Goal: Find specific page/section: Find specific page/section

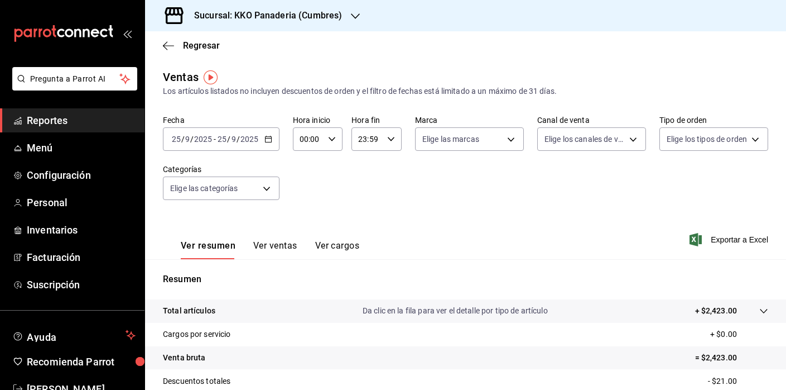
click at [42, 122] on span "Reportes" at bounding box center [81, 120] width 109 height 15
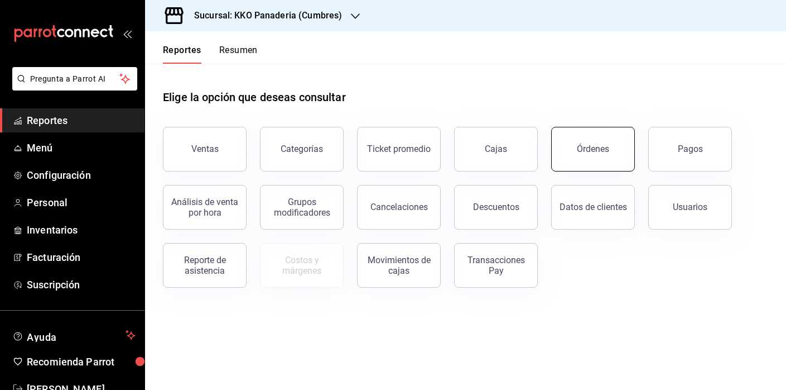
click at [570, 156] on button "Órdenes" at bounding box center [593, 149] width 84 height 45
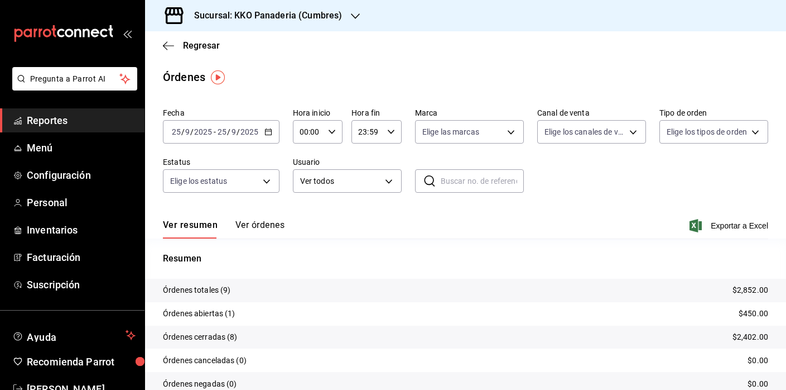
click at [59, 123] on span "Reportes" at bounding box center [81, 120] width 109 height 15
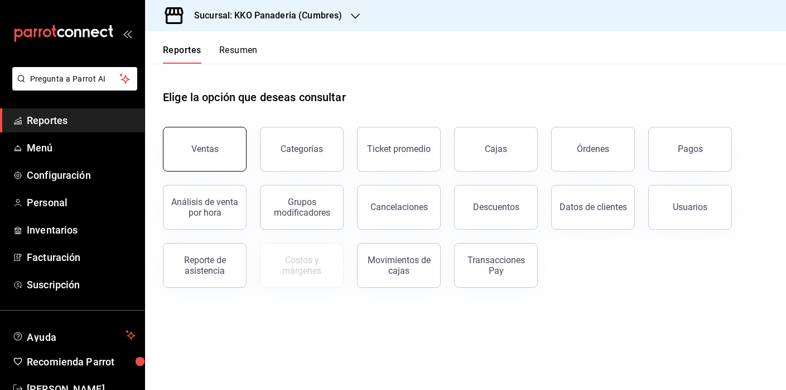
click at [218, 140] on button "Ventas" at bounding box center [205, 149] width 84 height 45
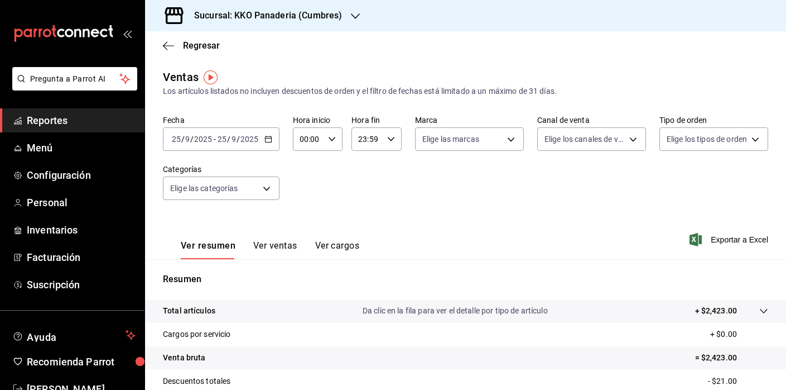
click at [55, 118] on span "Reportes" at bounding box center [81, 120] width 109 height 15
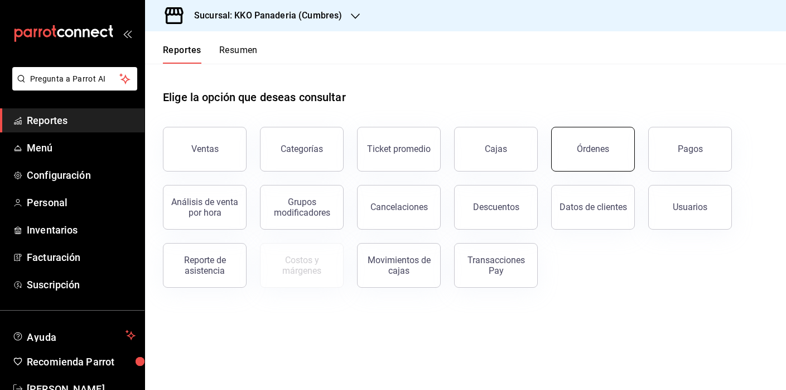
click at [612, 160] on button "Órdenes" at bounding box center [593, 149] width 84 height 45
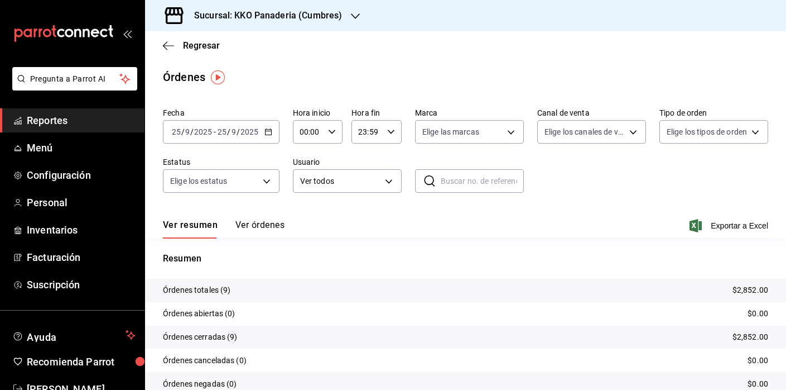
click at [65, 117] on span "Reportes" at bounding box center [81, 120] width 109 height 15
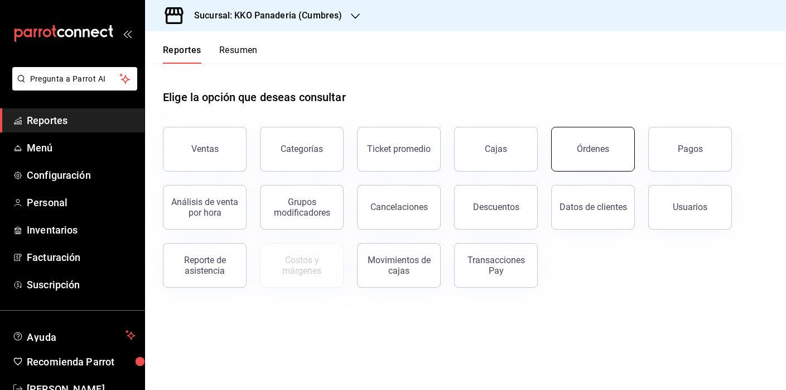
click at [586, 160] on button "Órdenes" at bounding box center [593, 149] width 84 height 45
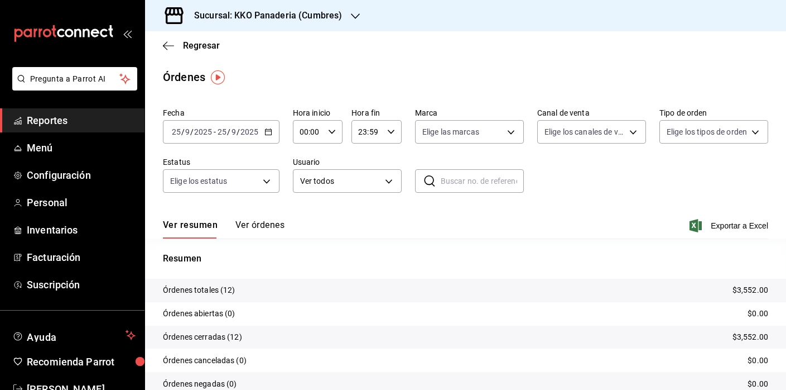
click at [32, 124] on span "Reportes" at bounding box center [81, 120] width 109 height 15
